Goal: Task Accomplishment & Management: Use online tool/utility

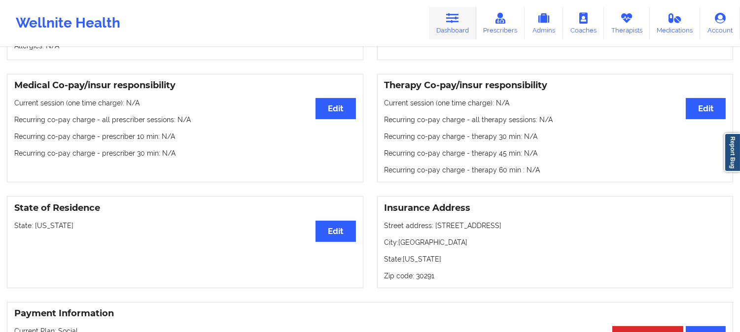
click at [454, 20] on icon at bounding box center [452, 18] width 13 height 11
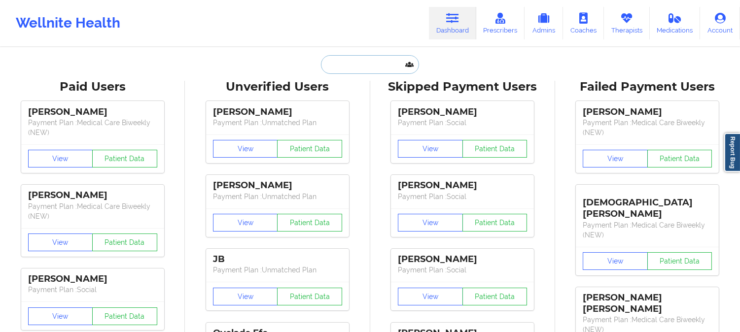
click at [343, 69] on input "text" at bounding box center [370, 64] width 98 height 19
paste input "[PERSON_NAME]"
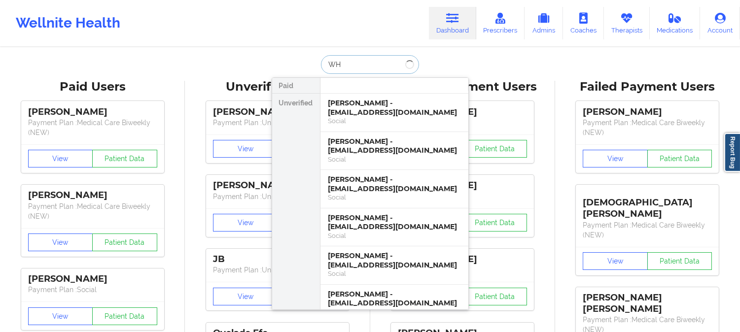
type input "W"
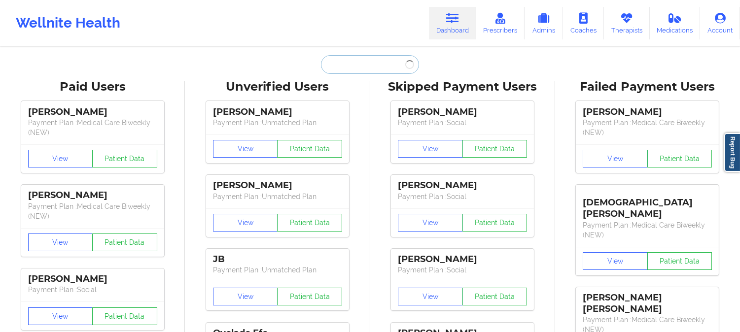
paste input "[PERSON_NAME]"
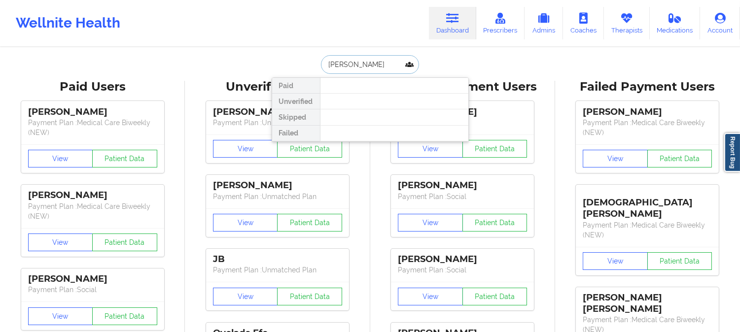
type input "[PERSON_NAME]"
click at [391, 66] on input "[PERSON_NAME]" at bounding box center [370, 64] width 98 height 19
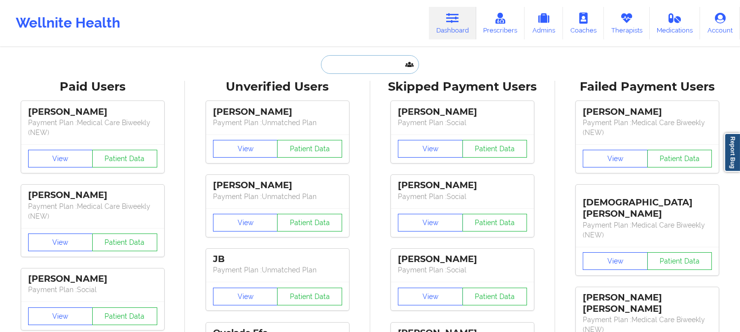
paste input "[EMAIL_ADDRESS][DOMAIN_NAME]"
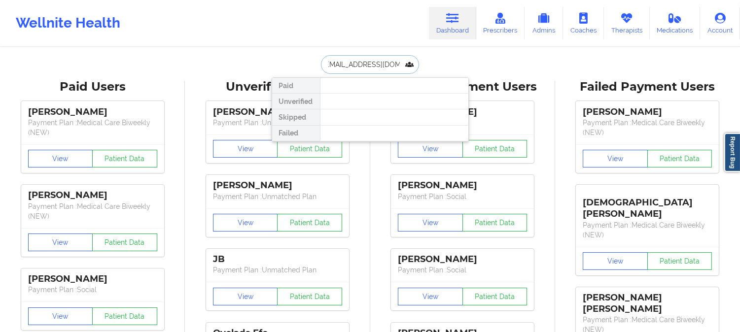
click at [321, 60] on input "[EMAIL_ADDRESS][DOMAIN_NAME]" at bounding box center [370, 64] width 98 height 19
click at [326, 63] on input "[EMAIL_ADDRESS][DOMAIN_NAME]" at bounding box center [370, 64] width 98 height 19
type input "[EMAIL_ADDRESS][DOMAIN_NAME]"
click at [381, 104] on div at bounding box center [394, 102] width 148 height 16
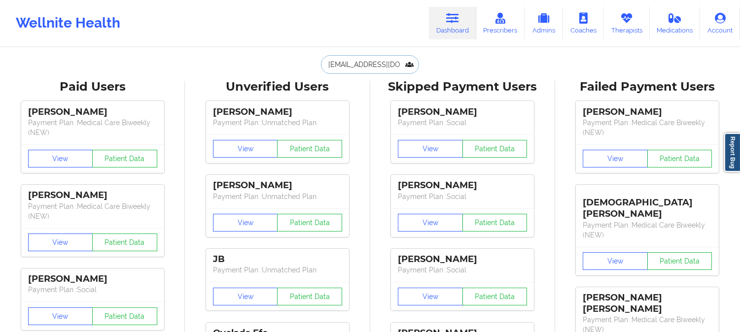
click at [381, 65] on input "[EMAIL_ADDRESS][DOMAIN_NAME]" at bounding box center [370, 64] width 98 height 19
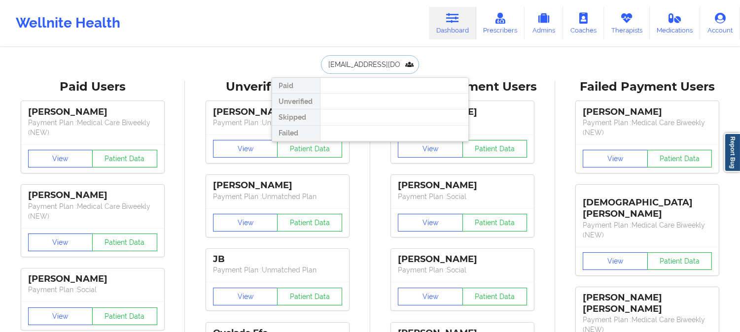
click at [381, 65] on input "[EMAIL_ADDRESS][DOMAIN_NAME]" at bounding box center [370, 64] width 98 height 19
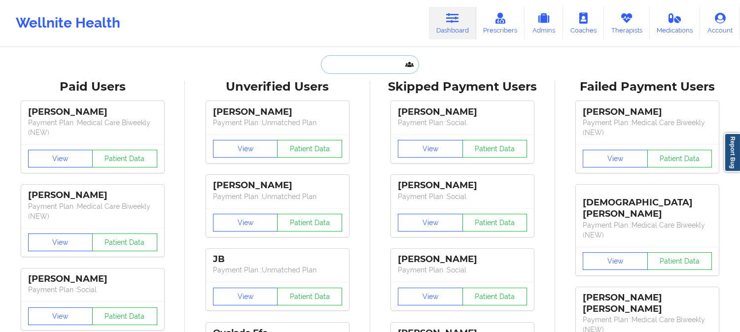
paste input "[PERSON_NAME][EMAIL_ADDRESS][DOMAIN_NAME]"
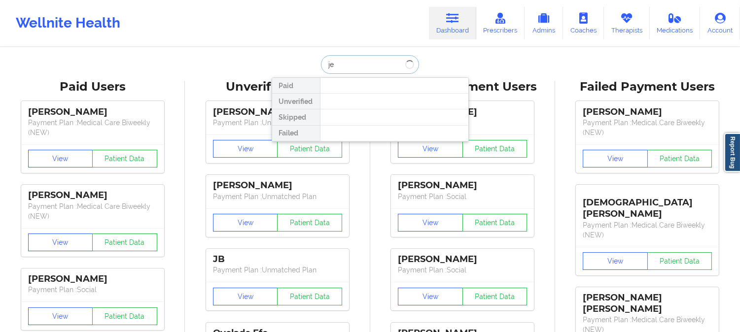
type input "j"
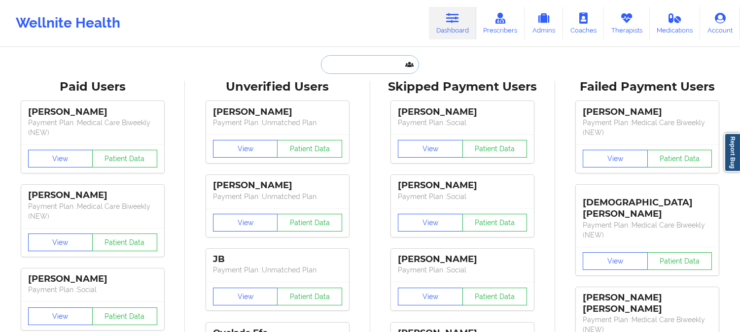
paste input "[PERSON_NAME][EMAIL_ADDRESS][DOMAIN_NAME]"
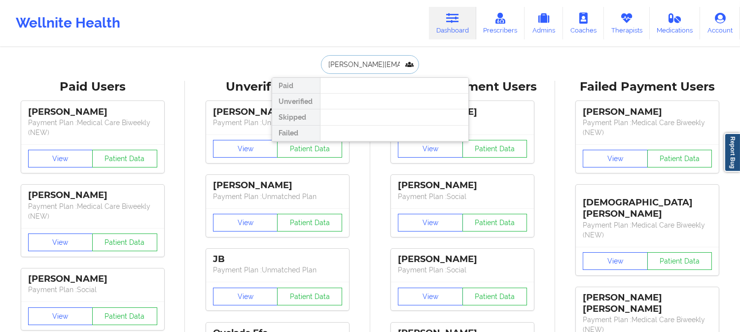
scroll to position [0, 14]
type input "[PERSON_NAME][EMAIL_ADDRESS][DOMAIN_NAME]"
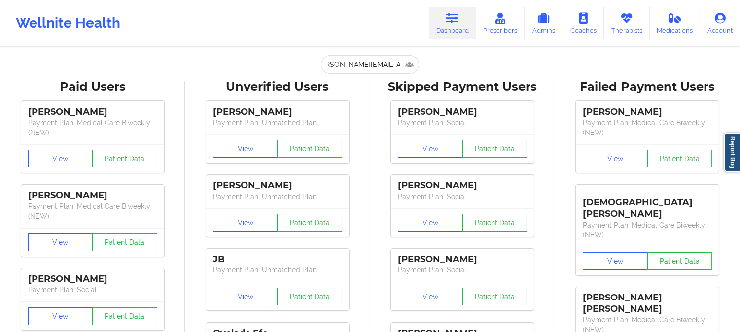
scroll to position [0, 0]
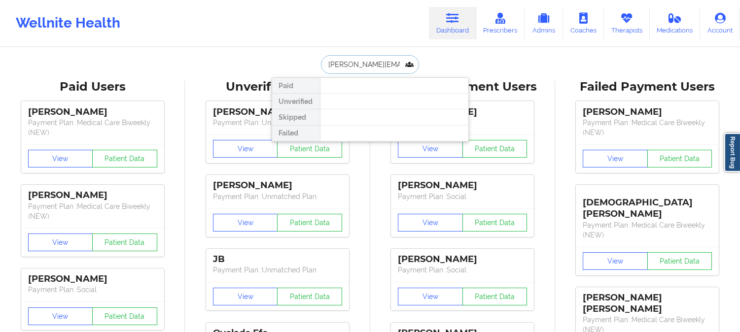
click at [370, 65] on input "[PERSON_NAME][EMAIL_ADDRESS][DOMAIN_NAME]" at bounding box center [370, 64] width 98 height 19
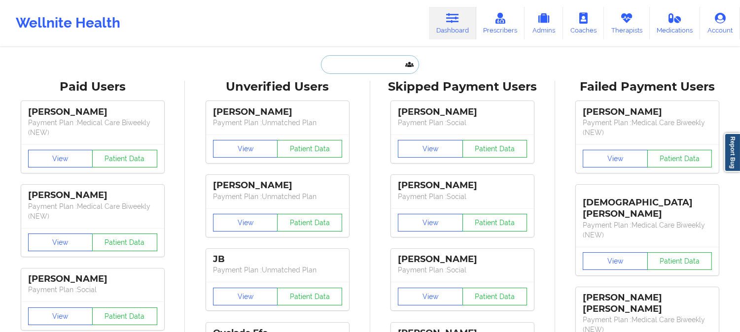
paste input "[PERSON_NAME]"
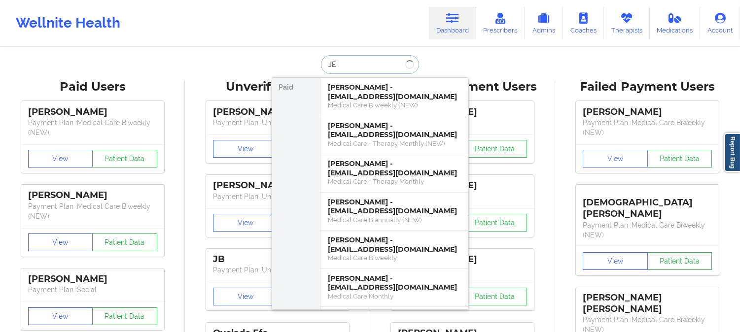
type input "J"
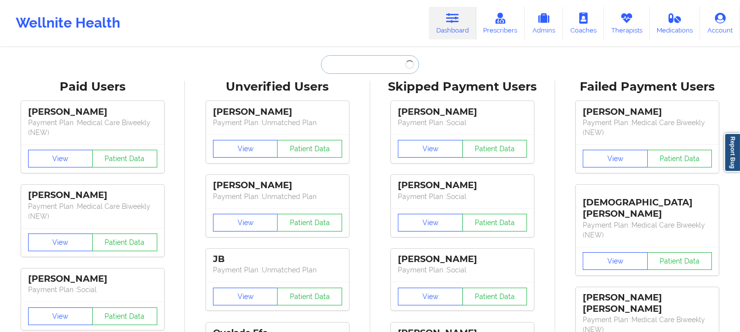
paste input "[PERSON_NAME]"
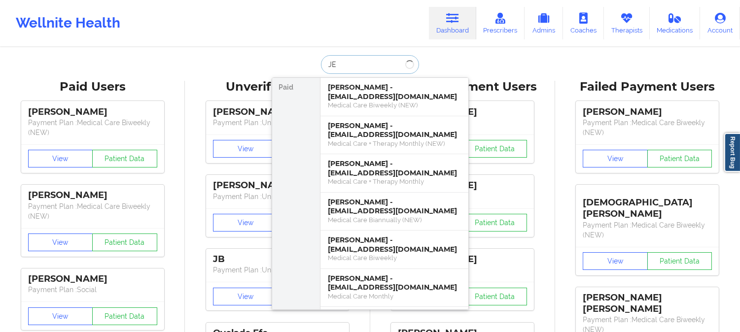
type input "J"
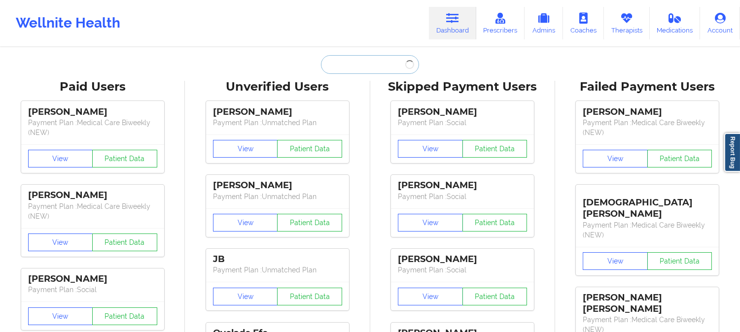
paste input "[PERSON_NAME]"
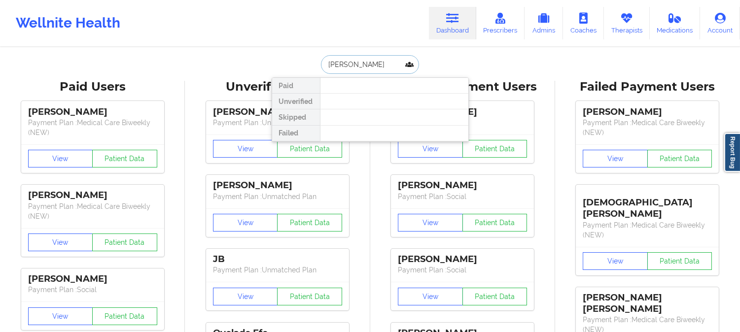
click at [369, 63] on input "[PERSON_NAME]" at bounding box center [370, 64] width 98 height 19
click at [368, 58] on input "[PERSON_NAME]" at bounding box center [370, 64] width 98 height 19
type input "C"
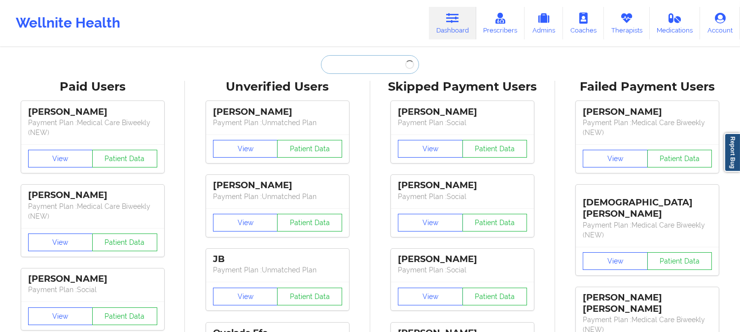
paste input "[PERSON_NAME]"
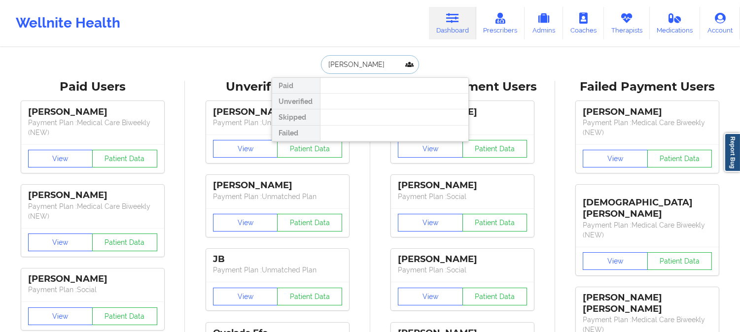
type input "[PERSON_NAME]"
